Goal: Task Accomplishment & Management: Complete application form

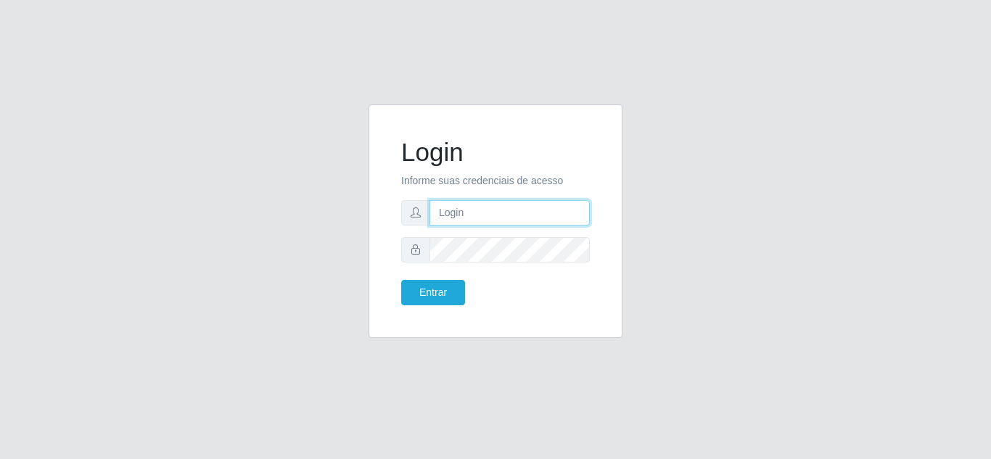
click at [465, 213] on input "text" at bounding box center [510, 212] width 160 height 25
type input "[EMAIL_ADDRESS][DOMAIN_NAME]"
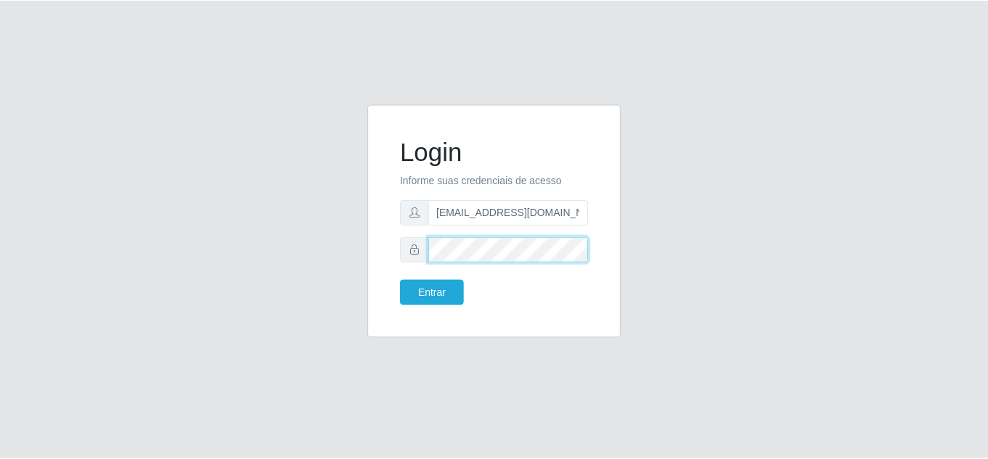
scroll to position [0, 0]
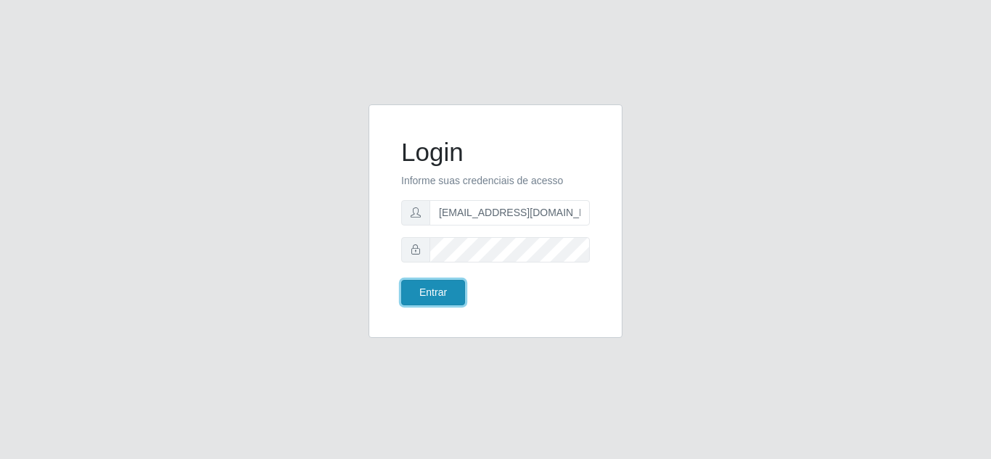
click at [448, 296] on button "Entrar" at bounding box center [433, 292] width 64 height 25
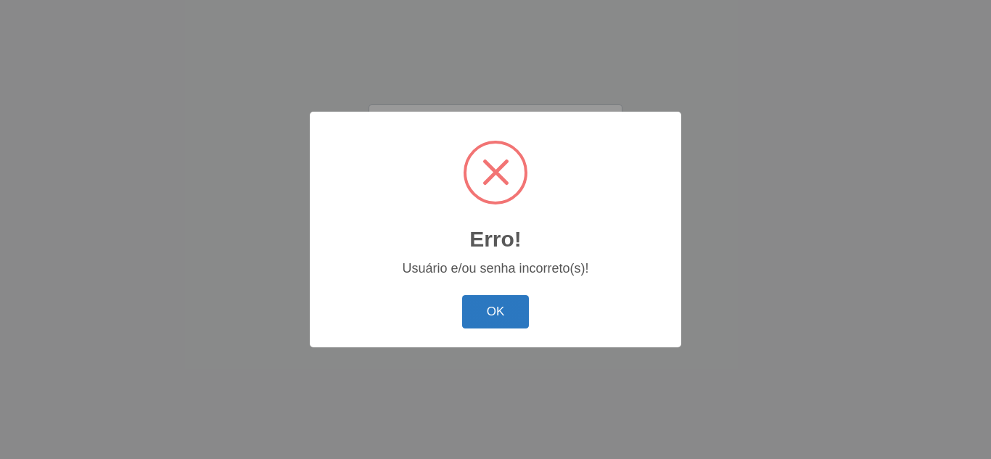
click at [485, 326] on div "OK Cancel" at bounding box center [495, 311] width 343 height 41
click at [487, 314] on button "OK" at bounding box center [495, 312] width 67 height 34
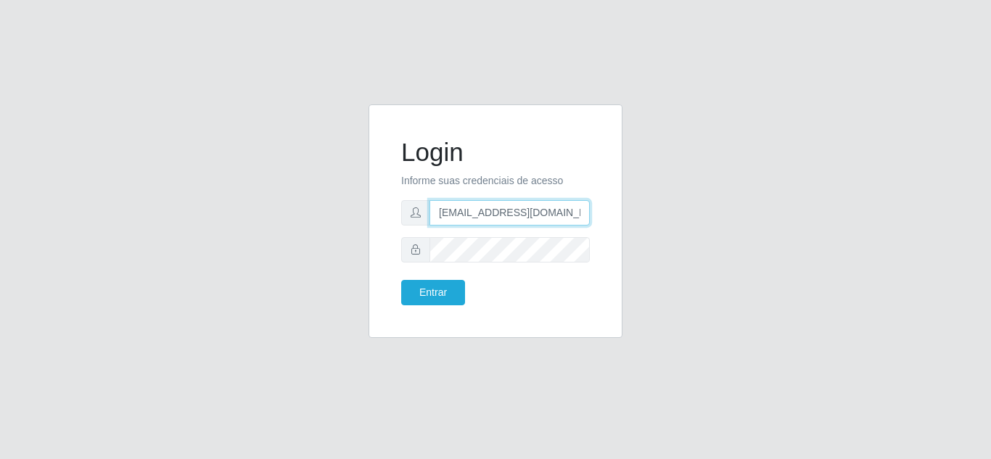
click at [578, 220] on input "[EMAIL_ADDRESS][DOMAIN_NAME]" at bounding box center [510, 212] width 160 height 25
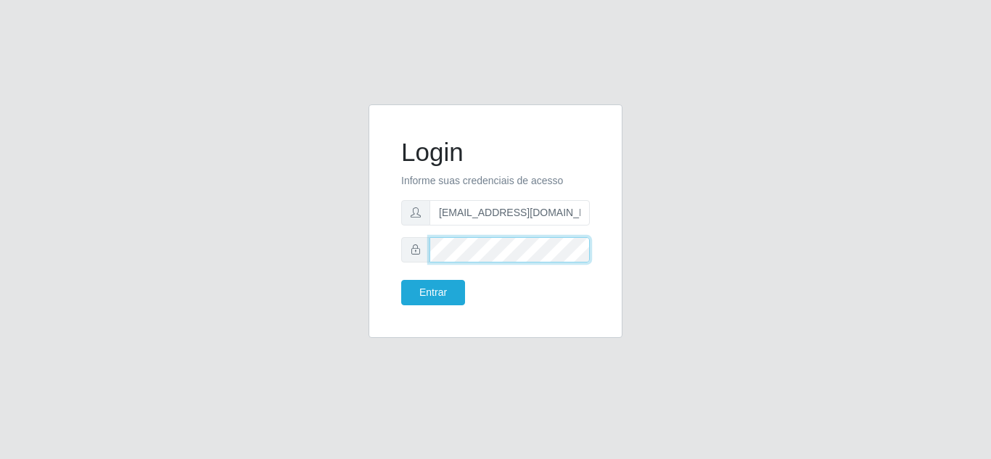
click at [393, 251] on div "Login Informe suas credenciais de acesso [EMAIL_ADDRESS][DOMAIN_NAME] Entrar" at bounding box center [496, 221] width 218 height 197
click at [401, 280] on button "Entrar" at bounding box center [433, 292] width 64 height 25
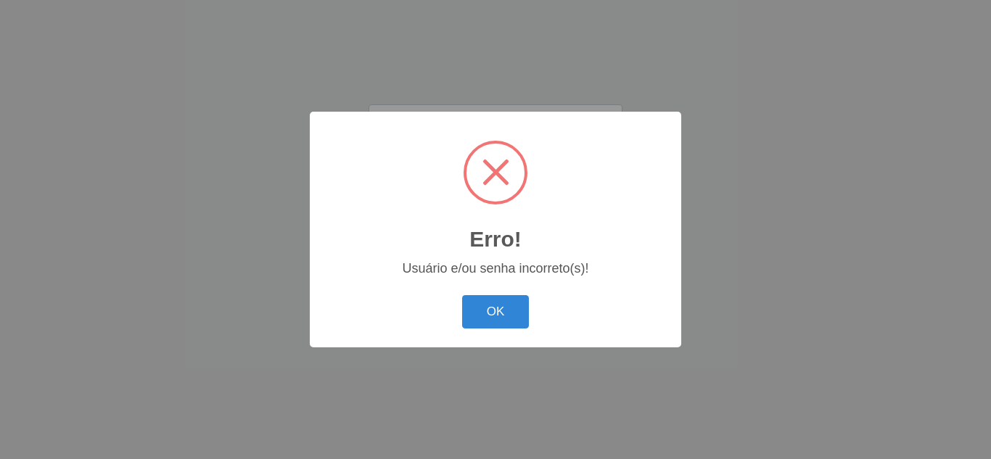
click at [455, 292] on div "Erro! × Usuário e/ou senha incorreto(s)! OK Cancel" at bounding box center [496, 229] width 372 height 235
click at [512, 314] on button "OK" at bounding box center [495, 312] width 67 height 34
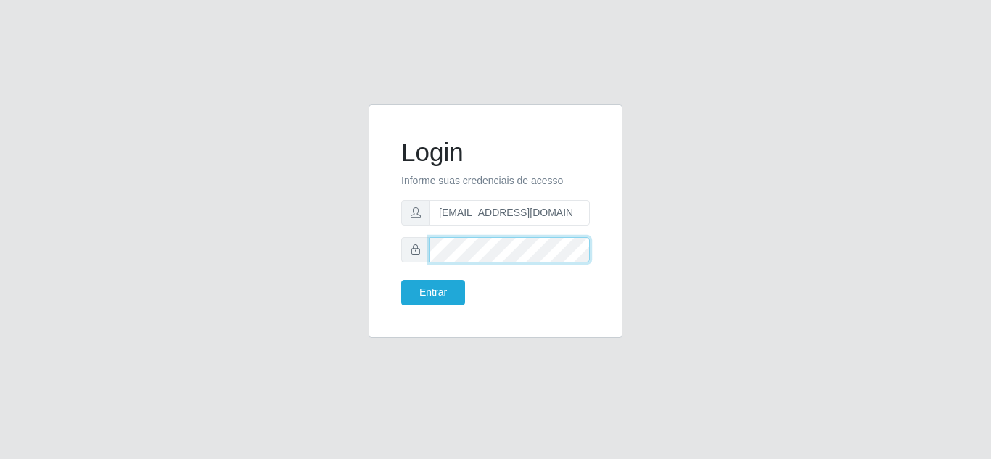
click at [381, 255] on div "Login Informe suas credenciais de acesso [EMAIL_ADDRESS][DOMAIN_NAME] Entrar" at bounding box center [496, 222] width 254 height 234
click at [417, 255] on div at bounding box center [495, 249] width 189 height 25
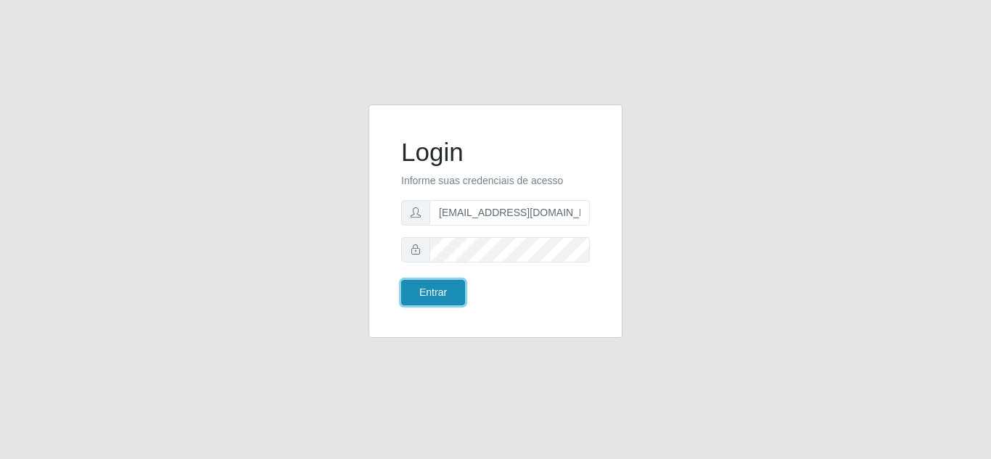
click at [440, 290] on button "Entrar" at bounding box center [433, 292] width 64 height 25
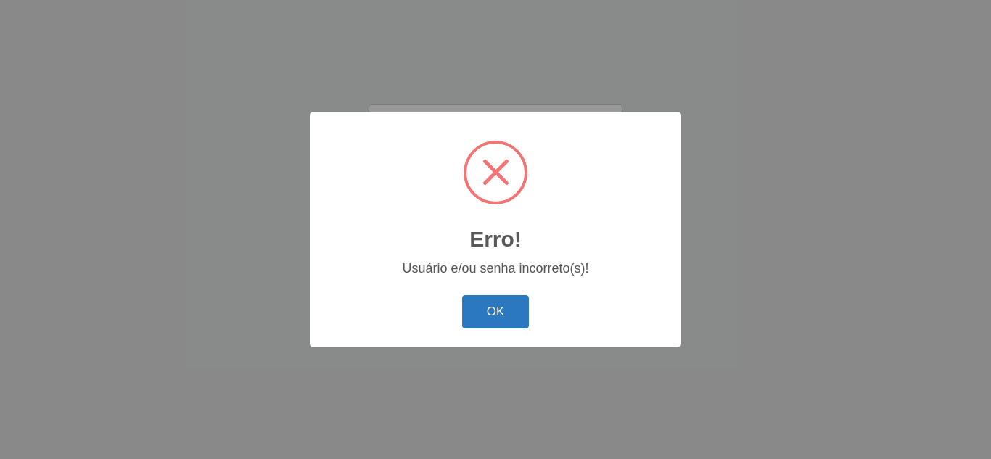
click at [503, 305] on button "OK" at bounding box center [495, 312] width 67 height 34
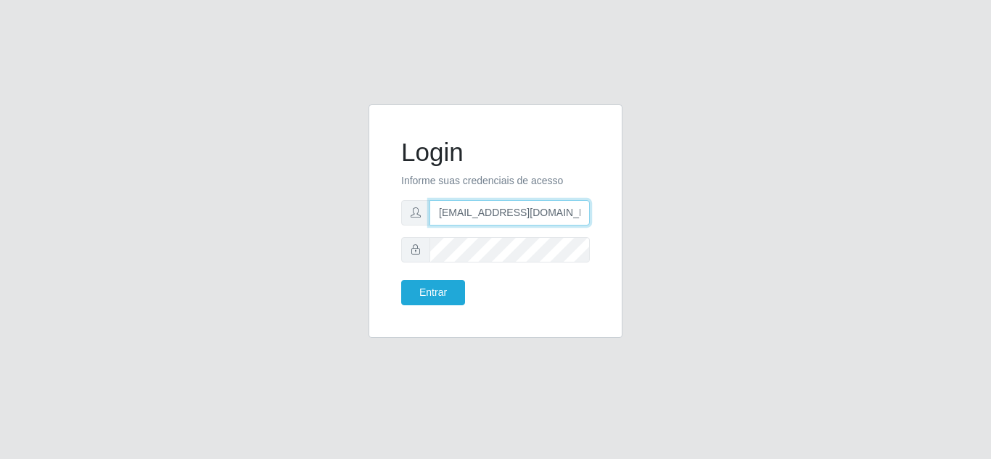
click at [532, 212] on input "[EMAIL_ADDRESS][DOMAIN_NAME]" at bounding box center [510, 212] width 160 height 25
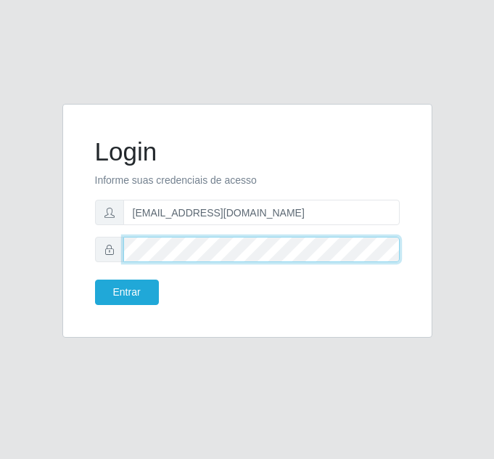
click at [97, 241] on div at bounding box center [247, 249] width 305 height 25
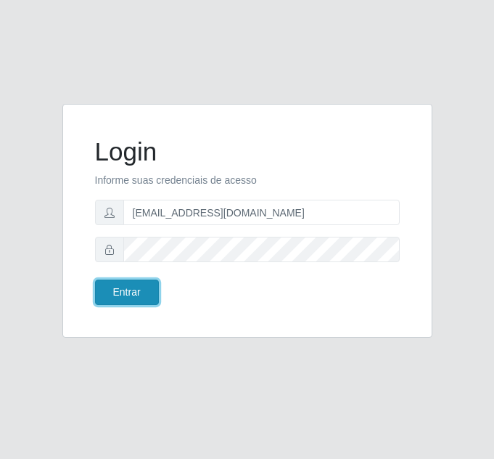
click at [147, 296] on button "Entrar" at bounding box center [127, 291] width 64 height 25
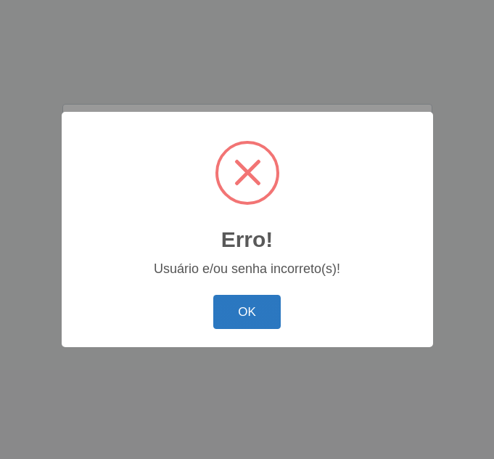
click at [232, 312] on button "OK" at bounding box center [246, 312] width 67 height 34
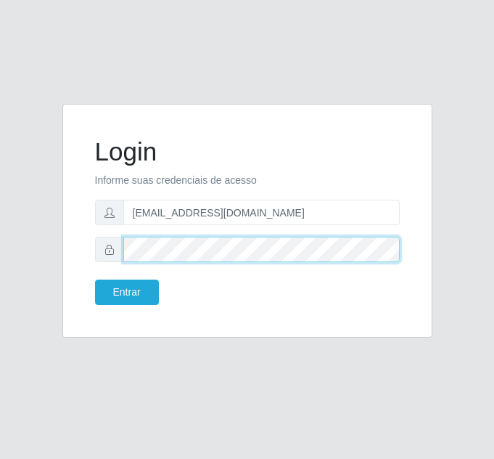
click at [119, 257] on div at bounding box center [247, 249] width 305 height 25
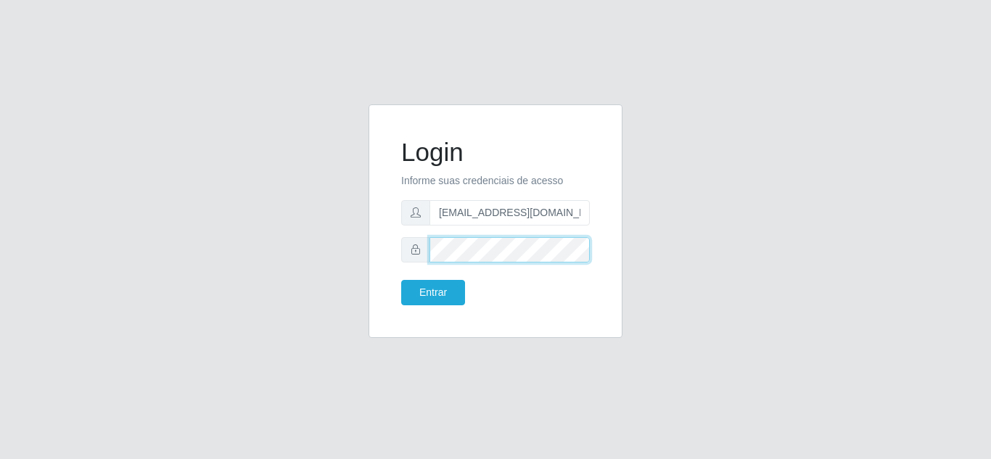
click at [401, 280] on button "Entrar" at bounding box center [433, 292] width 64 height 25
click at [441, 291] on body "Login Informe suas credenciais de acesso [EMAIL_ADDRESS][DOMAIN_NAME] Entrar" at bounding box center [495, 229] width 991 height 459
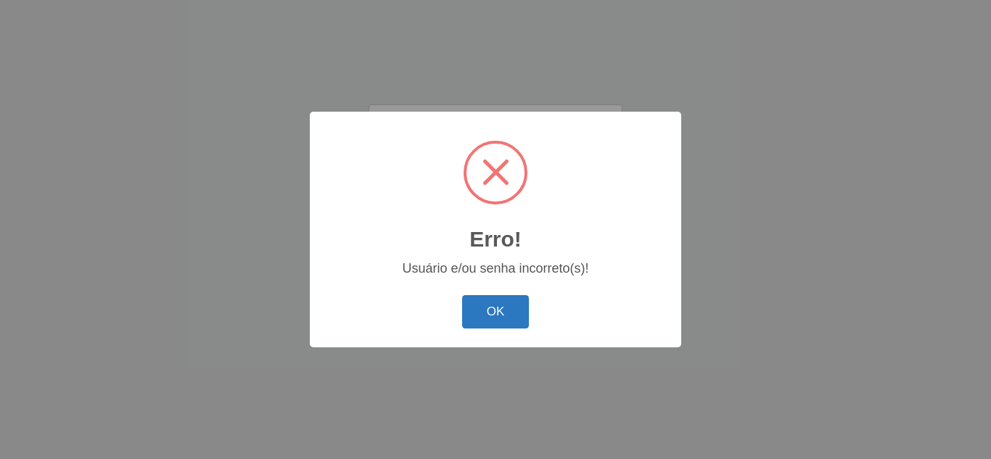
click at [508, 316] on button "OK" at bounding box center [495, 312] width 67 height 34
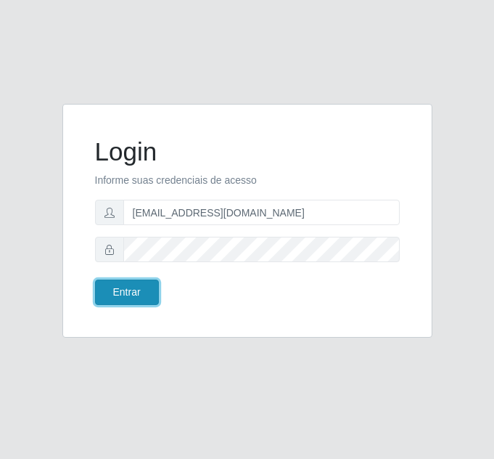
click at [119, 292] on button "Entrar" at bounding box center [127, 291] width 64 height 25
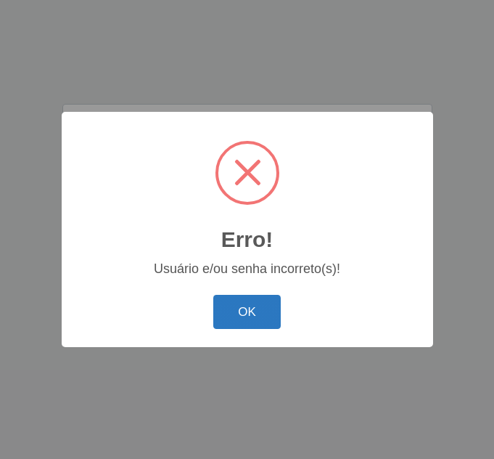
click at [241, 313] on button "OK" at bounding box center [246, 312] width 67 height 34
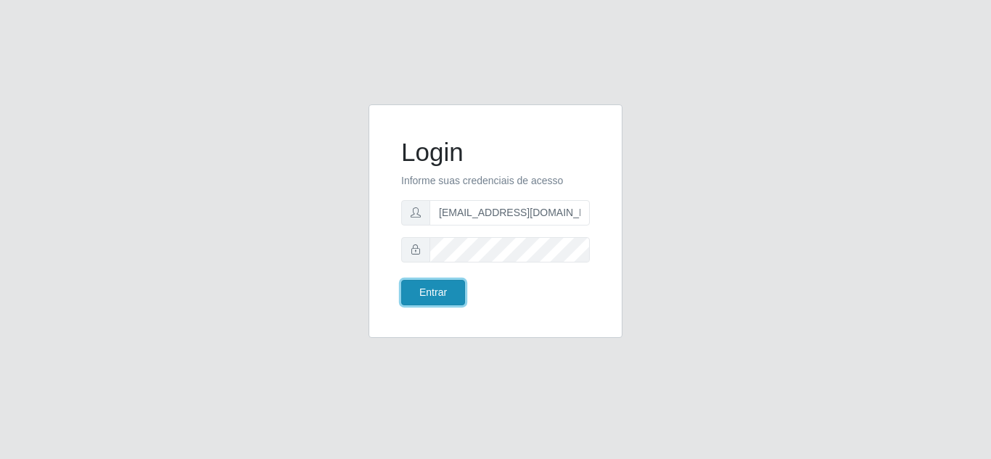
click at [413, 291] on button "Entrar" at bounding box center [433, 292] width 64 height 25
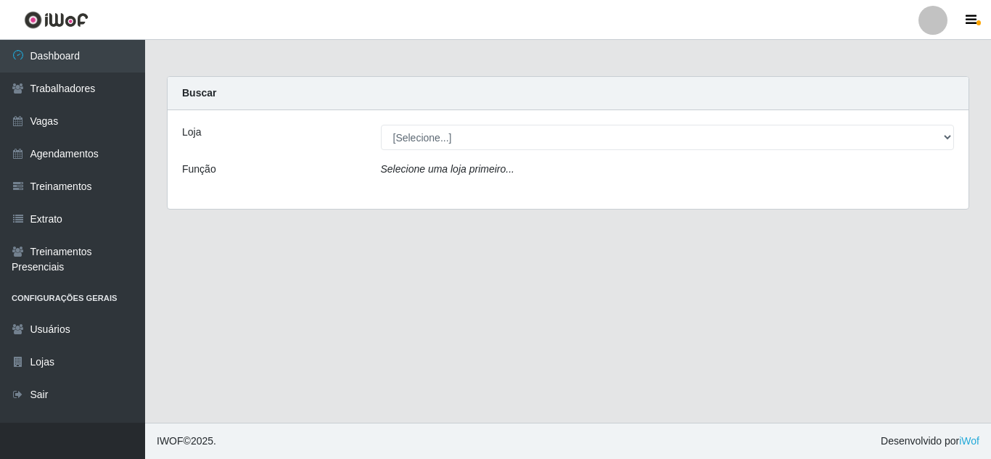
click at [385, 65] on main "Carregando... Buscar Loja [Selecione...] Hiper Queiroz - Nova Betânia Queiroz […" at bounding box center [568, 231] width 846 height 383
click at [935, 20] on div at bounding box center [933, 20] width 29 height 29
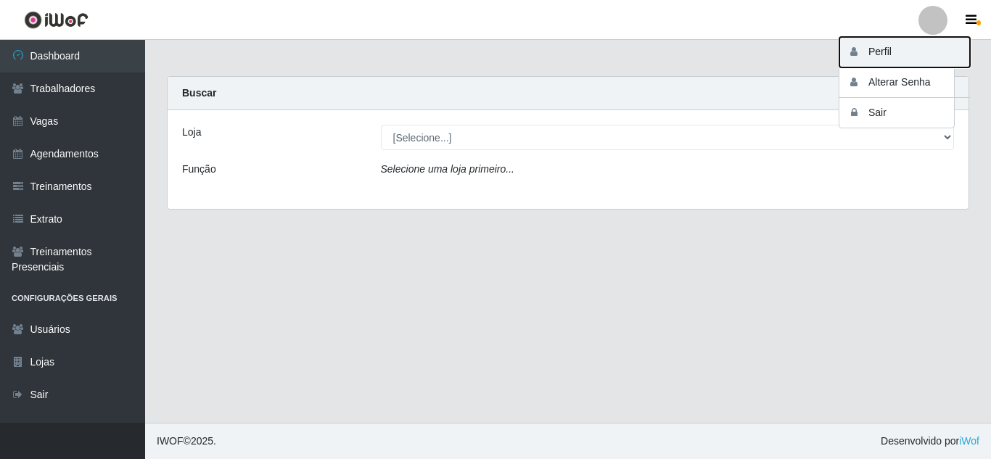
click at [878, 54] on button "Perfil" at bounding box center [905, 52] width 131 height 30
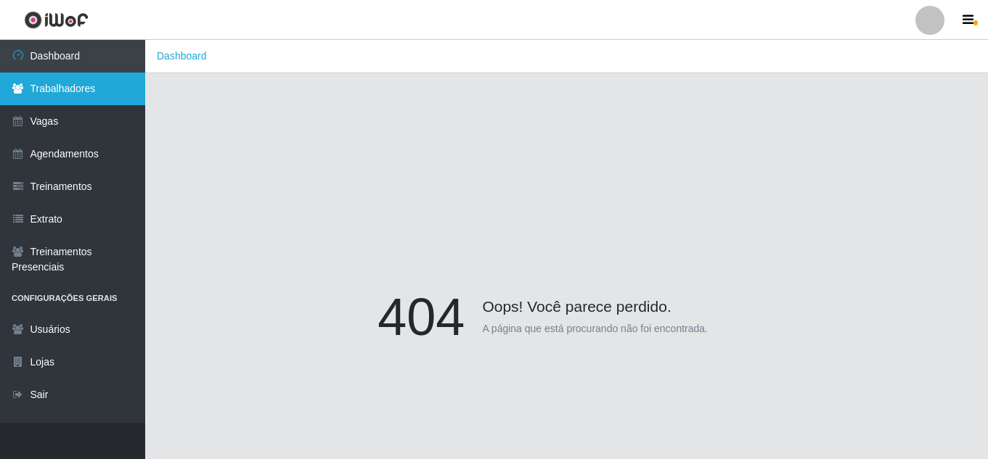
click at [83, 91] on link "Trabalhadores" at bounding box center [72, 89] width 145 height 33
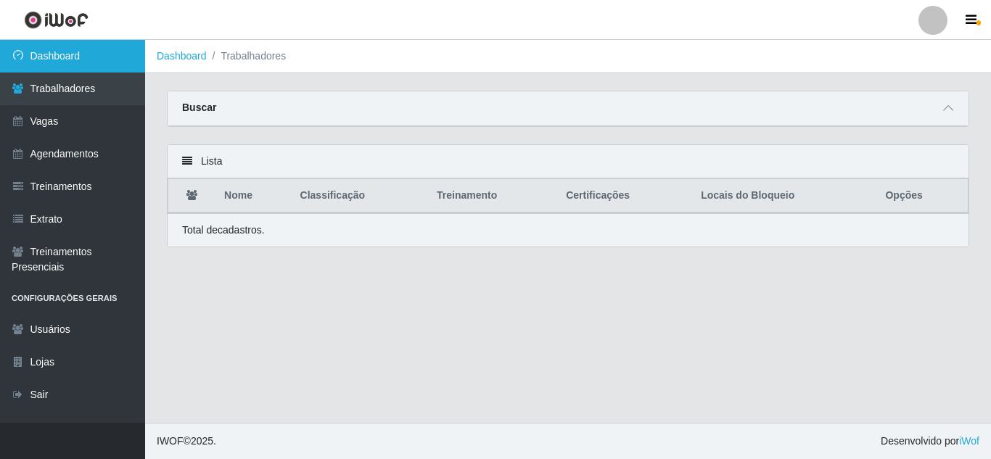
click at [83, 55] on link "Dashboard" at bounding box center [72, 56] width 145 height 33
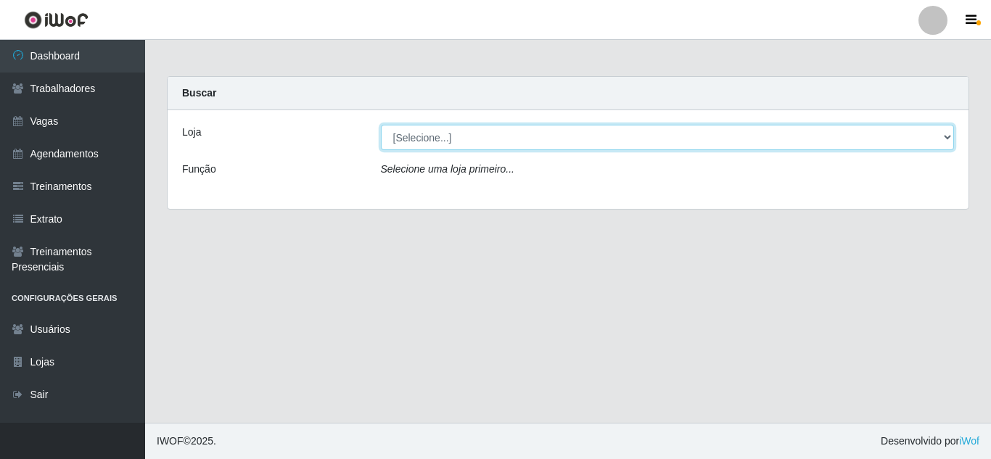
click at [714, 128] on select "[Selecione...] Hiper Queiroz - [GEOGRAPHIC_DATA] [GEOGRAPHIC_DATA] [GEOGRAPHIC_…" at bounding box center [668, 137] width 574 height 25
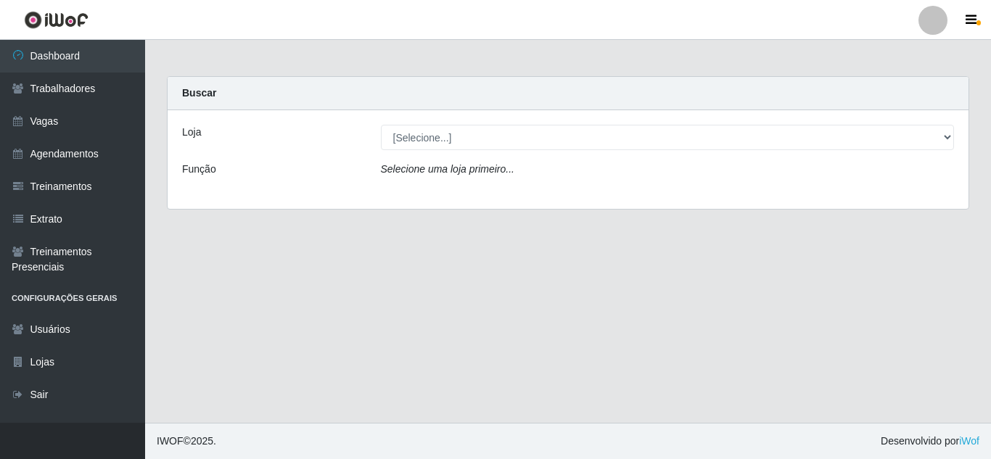
click at [570, 94] on div "Buscar" at bounding box center [568, 93] width 801 height 33
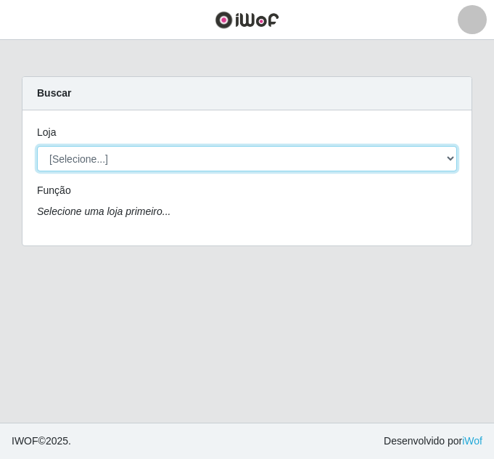
click at [127, 157] on select "[Selecione...] Hiper Queiroz - [GEOGRAPHIC_DATA] [GEOGRAPHIC_DATA] [GEOGRAPHIC_…" at bounding box center [247, 158] width 420 height 25
select select "225"
click at [37, 146] on select "[Selecione...] Hiper Queiroz - Nova Betânia Queiroz Atacadão - Ceará Mirim Quei…" at bounding box center [247, 158] width 420 height 25
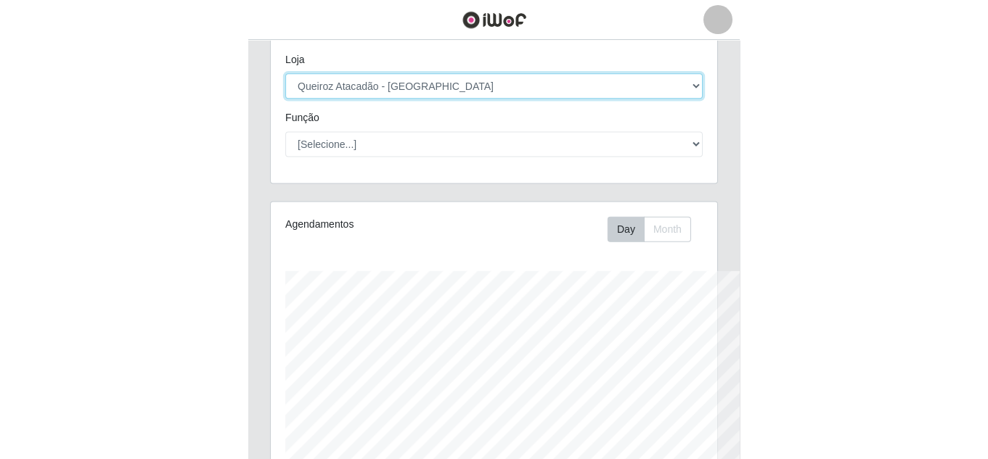
scroll to position [301, 798]
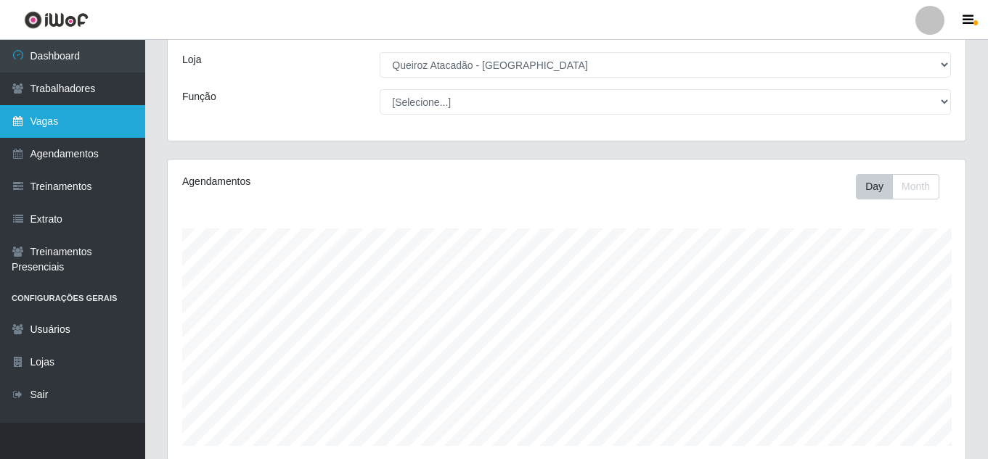
click at [70, 125] on link "Vagas" at bounding box center [72, 121] width 145 height 33
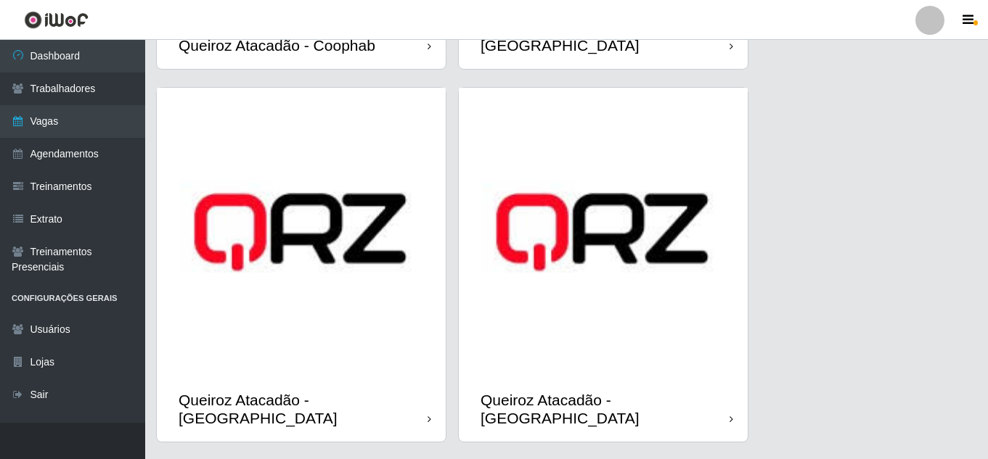
scroll to position [751, 0]
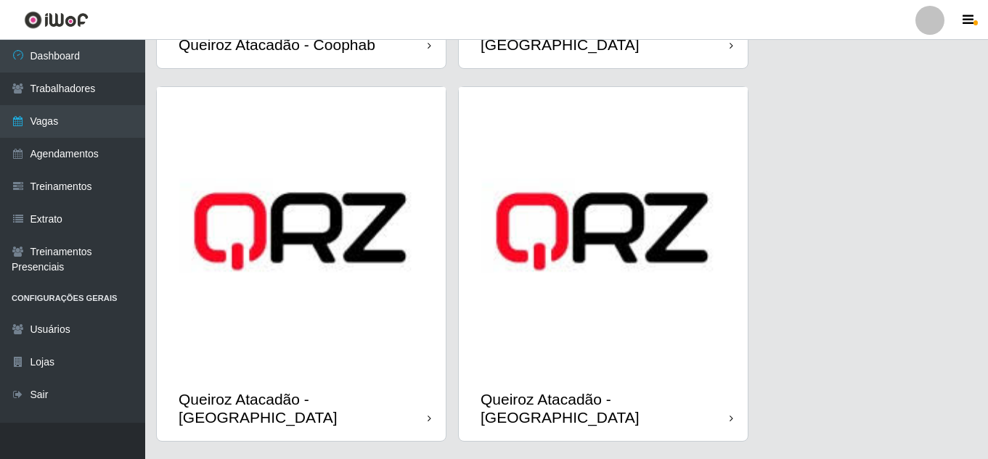
click at [326, 271] on img at bounding box center [301, 231] width 289 height 289
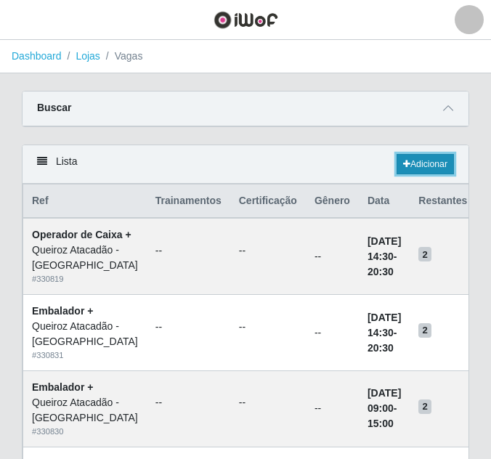
click at [428, 169] on link "Adicionar" at bounding box center [424, 164] width 57 height 20
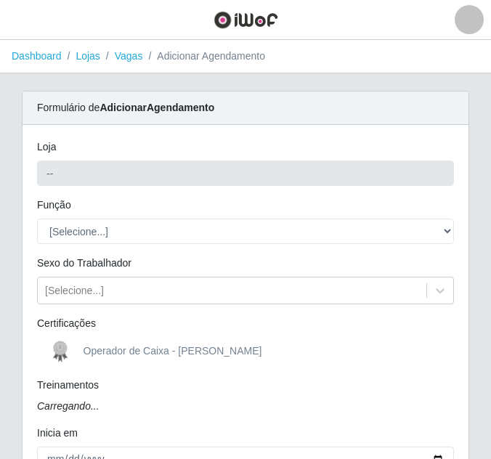
type input "Queiroz Atacadão - [GEOGRAPHIC_DATA]"
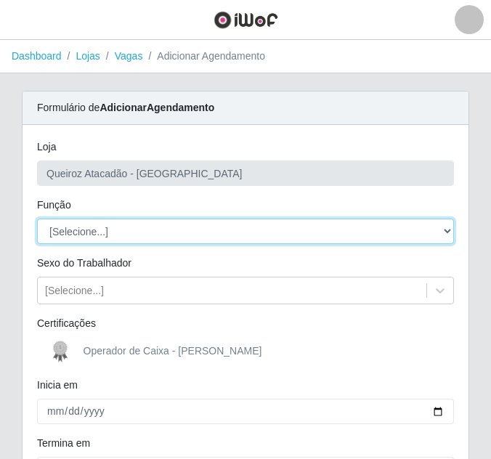
click at [171, 232] on select "[Selecione...] Embalador Embalador + Embalador ++ Operador de Caixa Operador de…" at bounding box center [245, 230] width 417 height 25
select select "22"
click at [37, 218] on select "[Selecione...] Embalador Embalador + Embalador ++ Operador de Caixa Operador de…" at bounding box center [245, 230] width 417 height 25
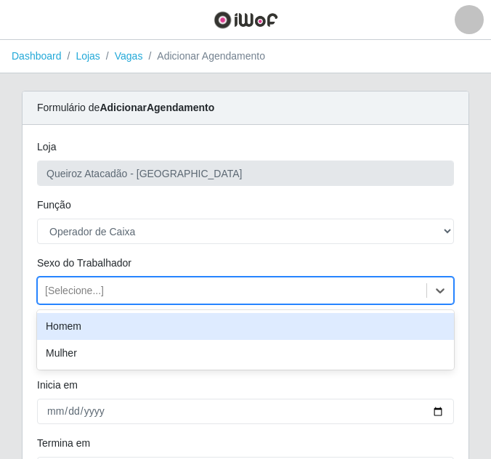
click at [124, 284] on div "[Selecione...]" at bounding box center [232, 291] width 388 height 24
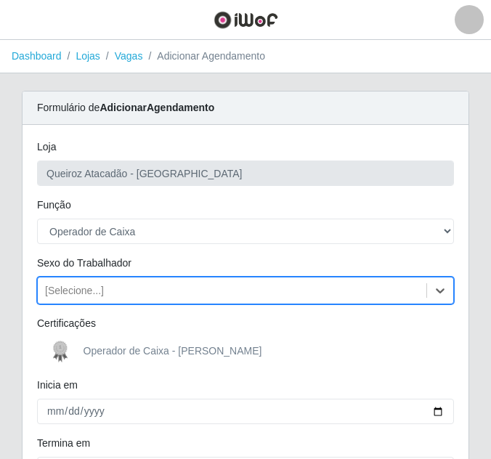
click at [124, 284] on div "[Selecione...]" at bounding box center [232, 291] width 388 height 24
click at [200, 367] on div "Loja Queiroz Atacadão - Mossoró Função [Selecione...] Embalador Embalador + Emb…" at bounding box center [245, 344] width 446 height 438
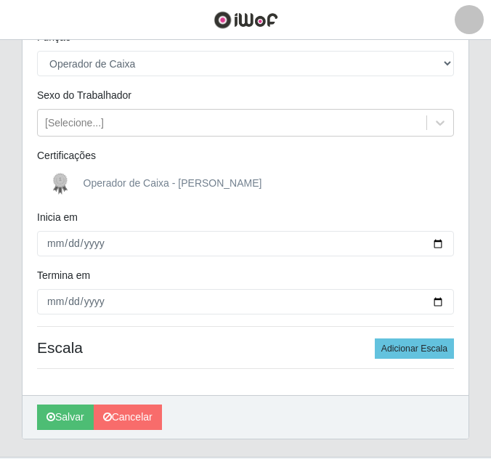
scroll to position [202, 0]
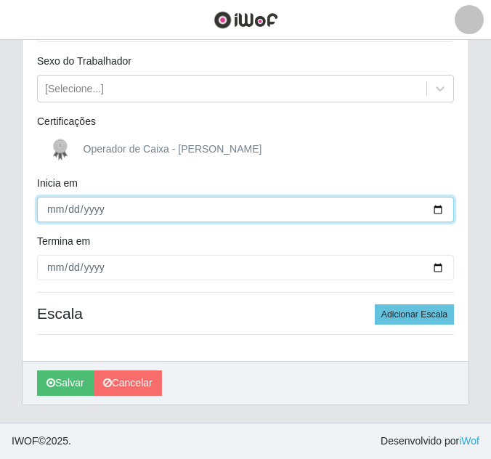
click at [45, 210] on input "Inicia em" at bounding box center [245, 209] width 417 height 25
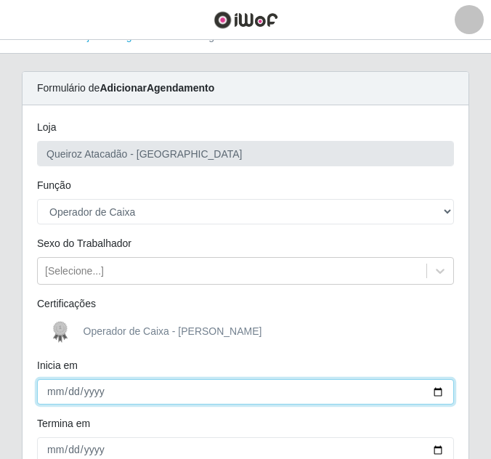
scroll to position [0, 0]
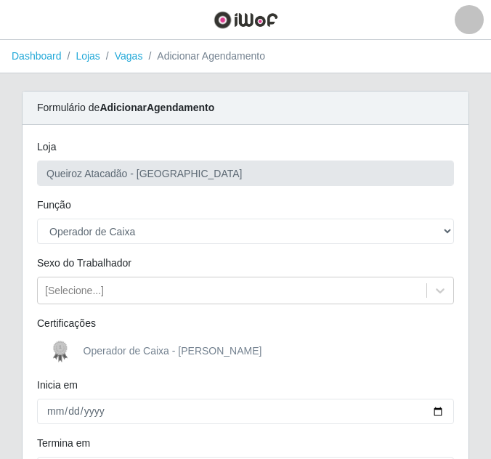
click at [134, 361] on label "Operador de Caixa - Queiroz Atacadão" at bounding box center [154, 351] width 216 height 29
click at [0, 0] on input "Operador de Caixa - Queiroz Atacadão" at bounding box center [0, 0] width 0 height 0
click at [167, 348] on span "Operador de Caixa - Queiroz Atacadão" at bounding box center [172, 351] width 179 height 12
click at [0, 0] on input "Operador de Caixa - Queiroz Atacadão" at bounding box center [0, 0] width 0 height 0
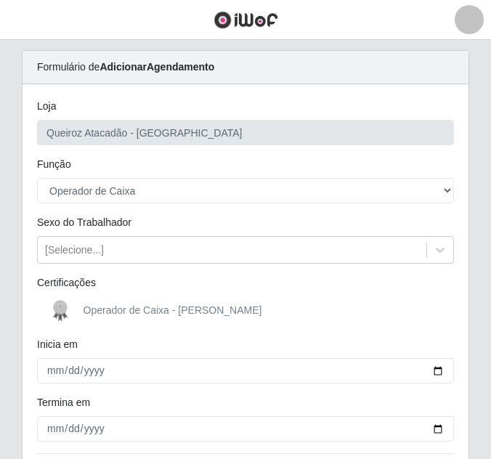
scroll to position [145, 0]
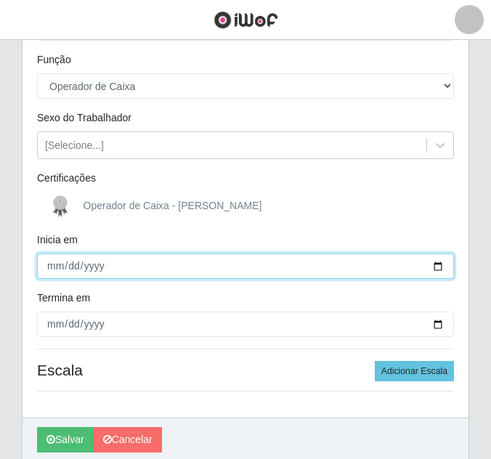
click at [48, 267] on input "Inicia em" at bounding box center [245, 265] width 417 height 25
click at [69, 270] on input "Inicia em" at bounding box center [245, 265] width 417 height 25
click at [50, 263] on input "Inicia em" at bounding box center [245, 265] width 417 height 25
type input "2025-09-01"
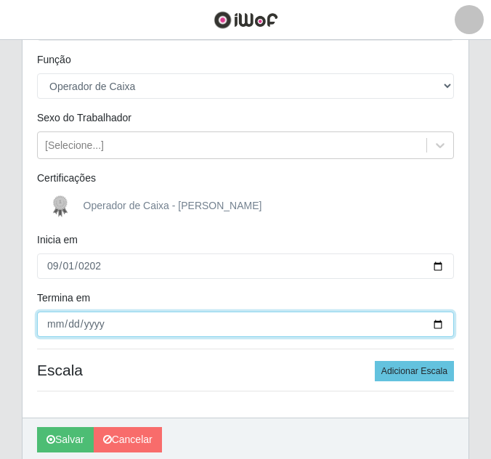
click at [63, 326] on input "Termina em" at bounding box center [245, 323] width 417 height 25
type input "2025-09-01"
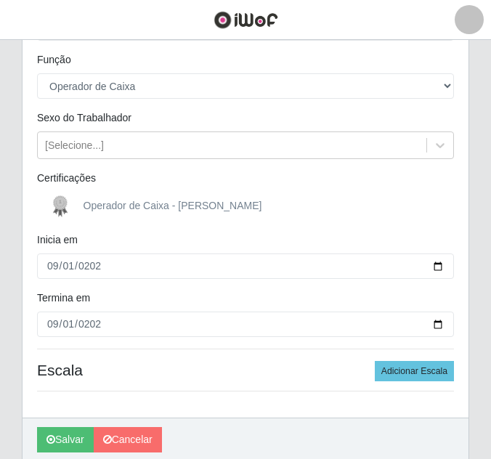
click at [128, 351] on div "Loja Queiroz Atacadão - Mossoró Função [Selecione...] Embalador Embalador + Emb…" at bounding box center [245, 199] width 446 height 438
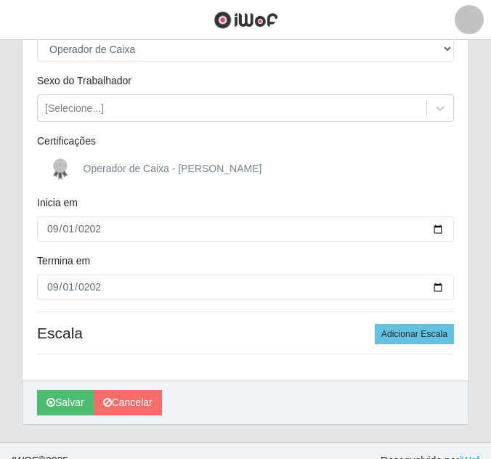
scroll to position [202, 0]
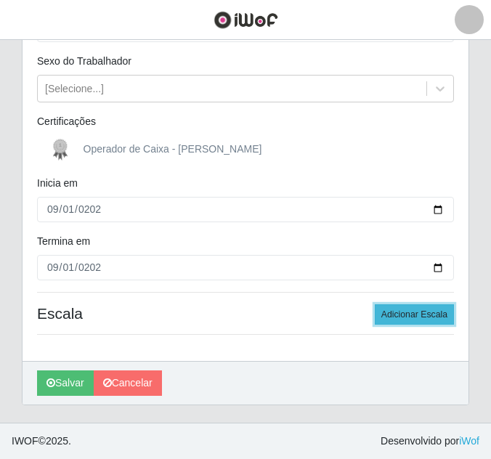
click at [405, 319] on button "Adicionar Escala" at bounding box center [413, 314] width 79 height 20
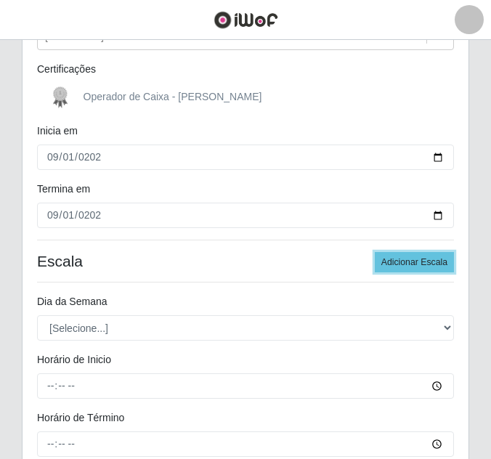
scroll to position [347, 0]
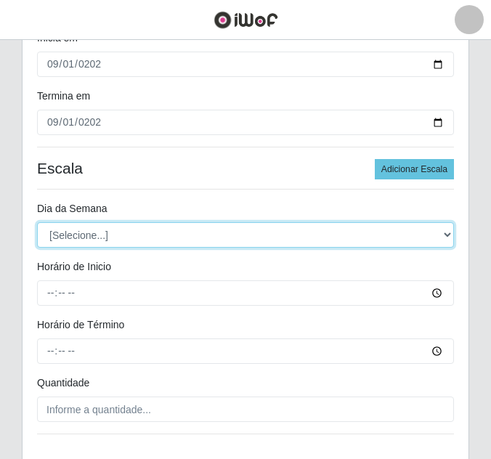
click at [111, 239] on select "[Selecione...] Segunda Terça Quarta Quinta Sexta Sábado Domingo" at bounding box center [245, 234] width 417 height 25
select select "1"
click at [37, 222] on select "[Selecione...] Segunda Terça Quarta Quinta Sexta Sábado Domingo" at bounding box center [245, 234] width 417 height 25
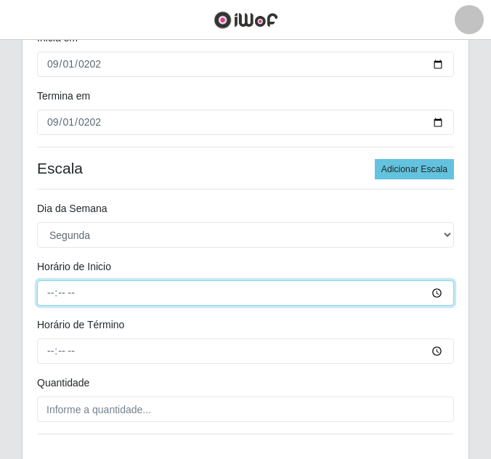
click at [48, 290] on input "Horário de Inicio" at bounding box center [245, 292] width 417 height 25
click at [53, 296] on input "Horário de Inicio" at bounding box center [245, 292] width 417 height 25
type input "09:00"
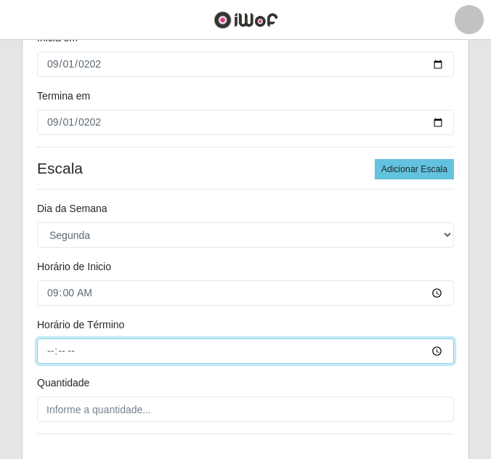
click at [48, 352] on input "Horário de Término" at bounding box center [245, 350] width 417 height 25
type input "15:00"
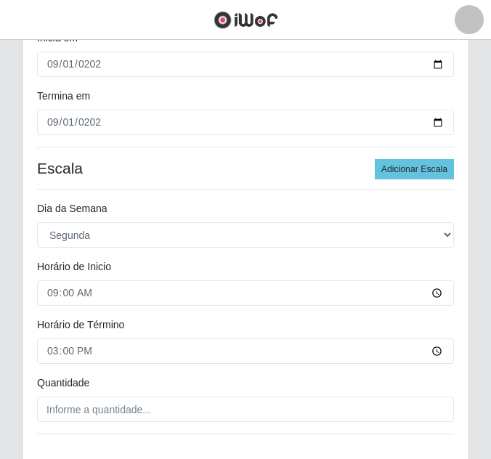
click at [156, 380] on div "Quantidade" at bounding box center [245, 385] width 438 height 21
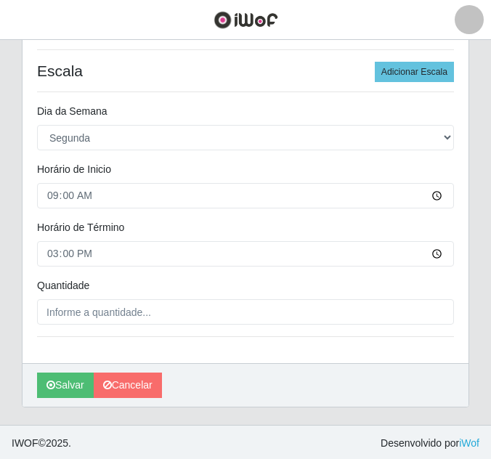
scroll to position [446, 0]
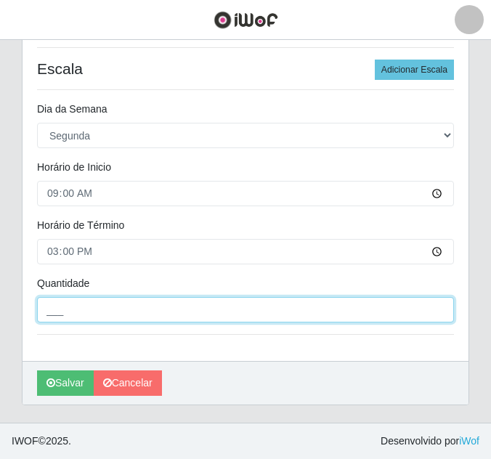
click at [156, 309] on input "___" at bounding box center [245, 309] width 417 height 25
type input "2__"
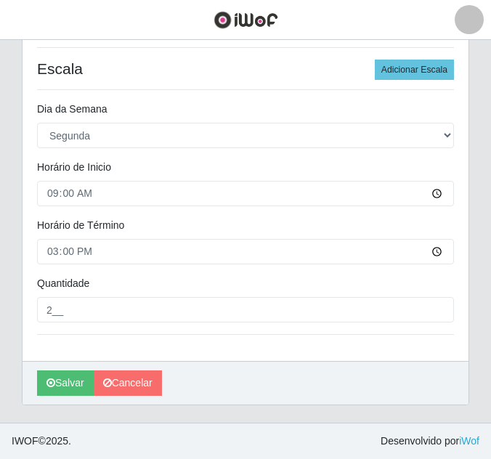
click at [156, 348] on div "Loja Queiroz Atacadão - Mossoró Função [Selecione...] Embalador Embalador + Emb…" at bounding box center [245, 20] width 446 height 682
click at [429, 74] on button "Adicionar Escala" at bounding box center [413, 70] width 79 height 20
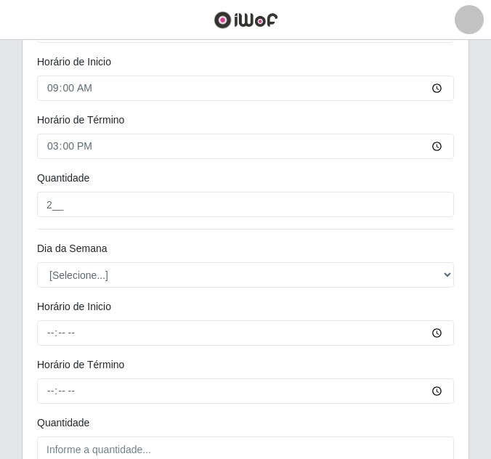
scroll to position [591, 0]
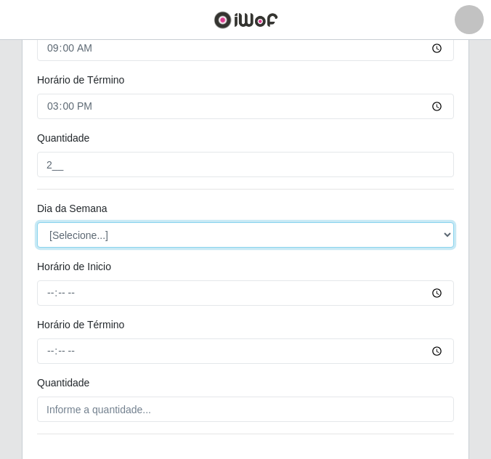
click at [74, 239] on select "[Selecione...] Segunda Terça Quarta Quinta Sexta Sábado Domingo" at bounding box center [245, 234] width 417 height 25
select select "1"
click at [37, 222] on select "[Selecione...] Segunda Terça Quarta Quinta Sexta Sábado Domingo" at bounding box center [245, 234] width 417 height 25
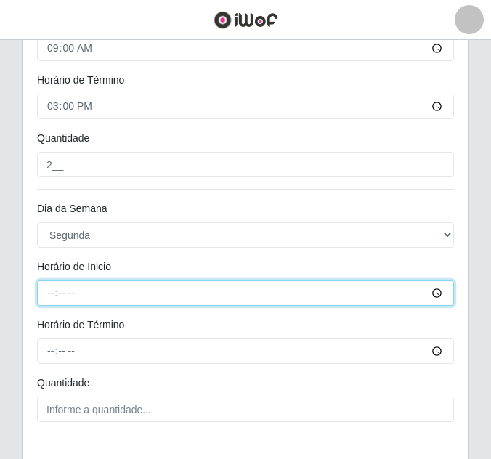
click at [52, 294] on input "Horário de Inicio" at bounding box center [245, 292] width 417 height 25
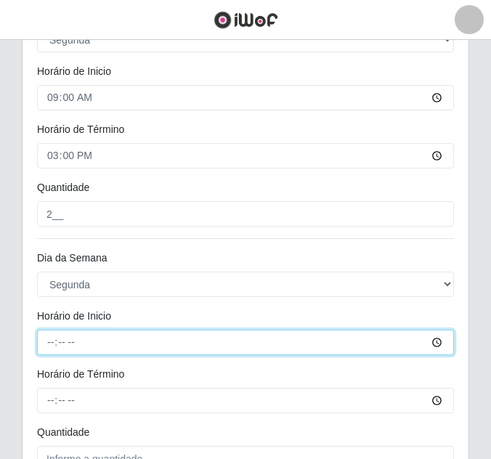
scroll to position [664, 0]
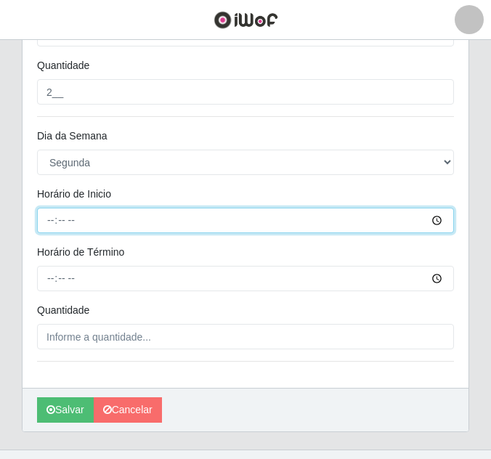
type input "15:00"
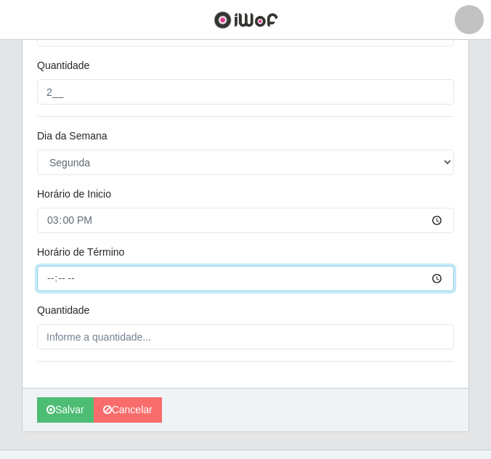
click at [51, 277] on input "Horário de Término" at bounding box center [245, 278] width 417 height 25
type input "21:00"
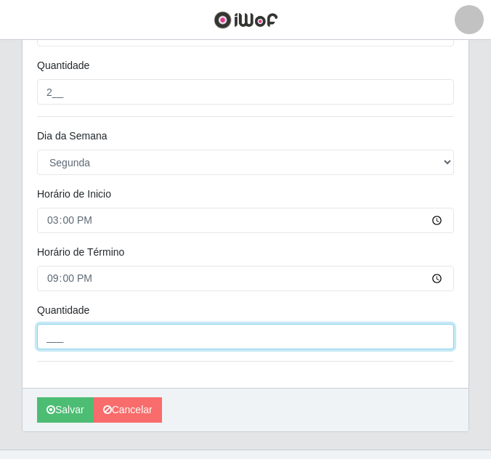
click at [105, 341] on input "___" at bounding box center [245, 336] width 417 height 25
type input "2__"
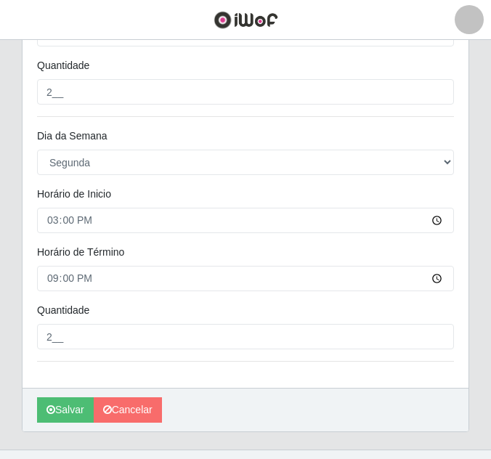
click at [120, 308] on div "Quantidade" at bounding box center [245, 313] width 438 height 21
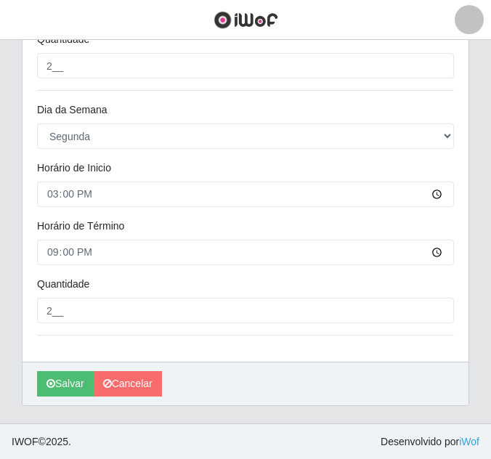
scroll to position [691, 0]
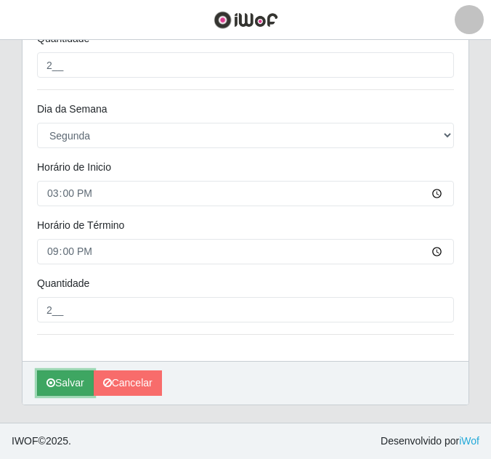
click at [63, 390] on button "Salvar" at bounding box center [65, 382] width 57 height 25
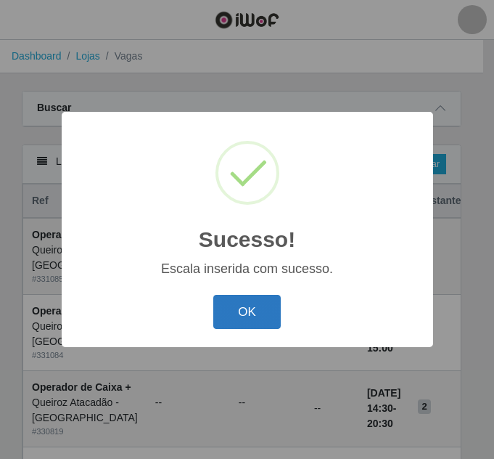
click at [255, 308] on button "OK" at bounding box center [246, 312] width 67 height 34
